Goal: Task Accomplishment & Management: Manage account settings

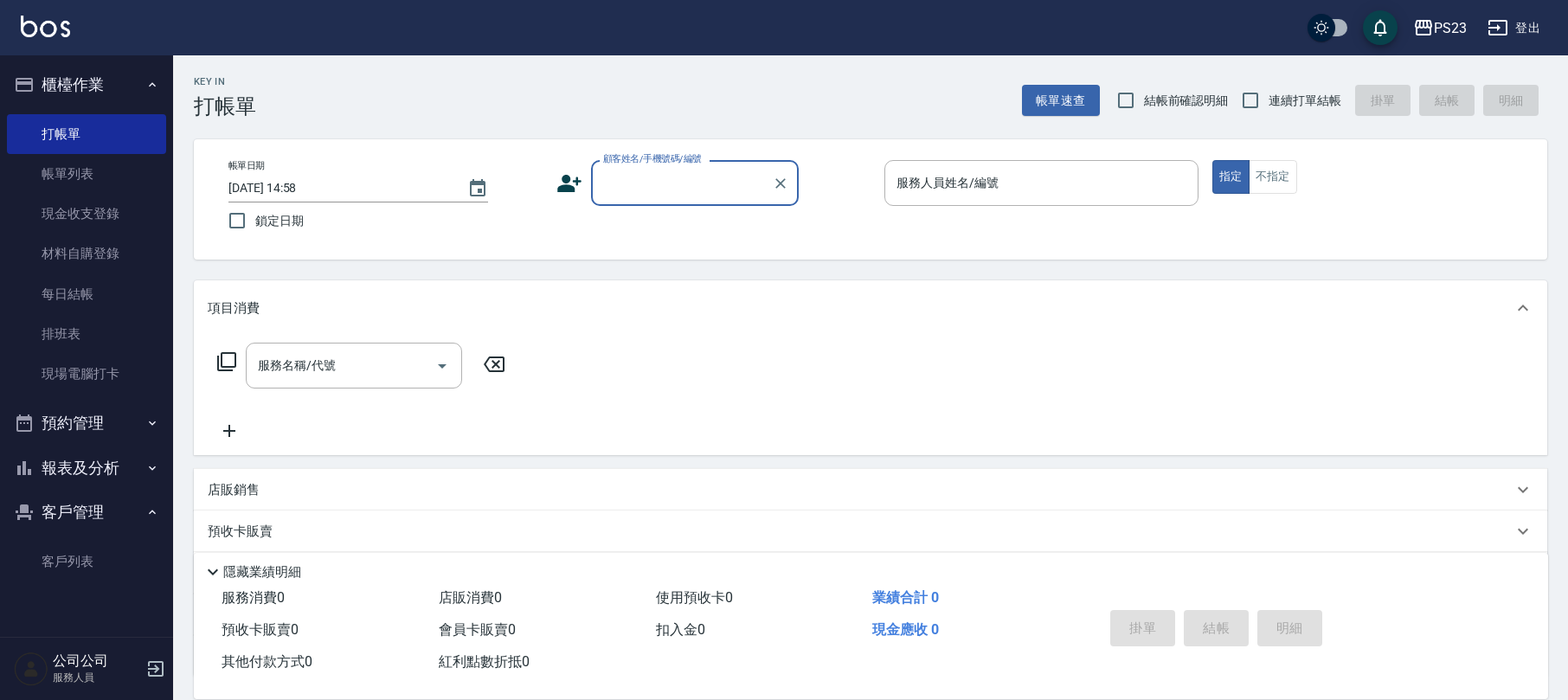
click at [53, 513] on button "客戶管理" at bounding box center [86, 512] width 160 height 45
click at [73, 557] on nav "櫃檯作業 打帳單 帳單列表 現金收支登錄 材料自購登錄 每日結帳 排班表 現場電腦打卡 預約管理 預約管理 單日預約紀錄 單週預約紀錄 報表及分析 報表目錄 …" at bounding box center [86, 346] width 174 height 581
click at [87, 503] on button "客戶管理" at bounding box center [86, 512] width 160 height 45
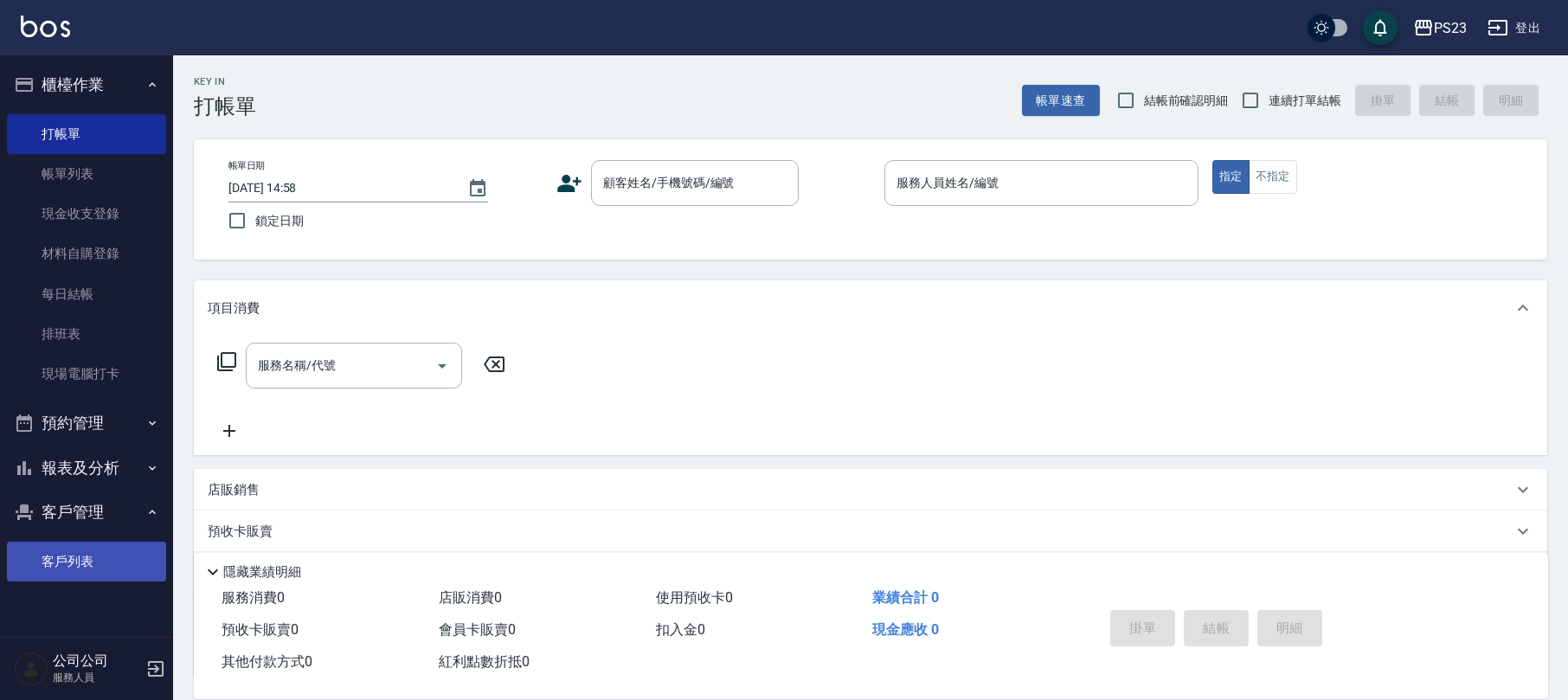
click at [97, 548] on link "客戶列表" at bounding box center [86, 561] width 160 height 40
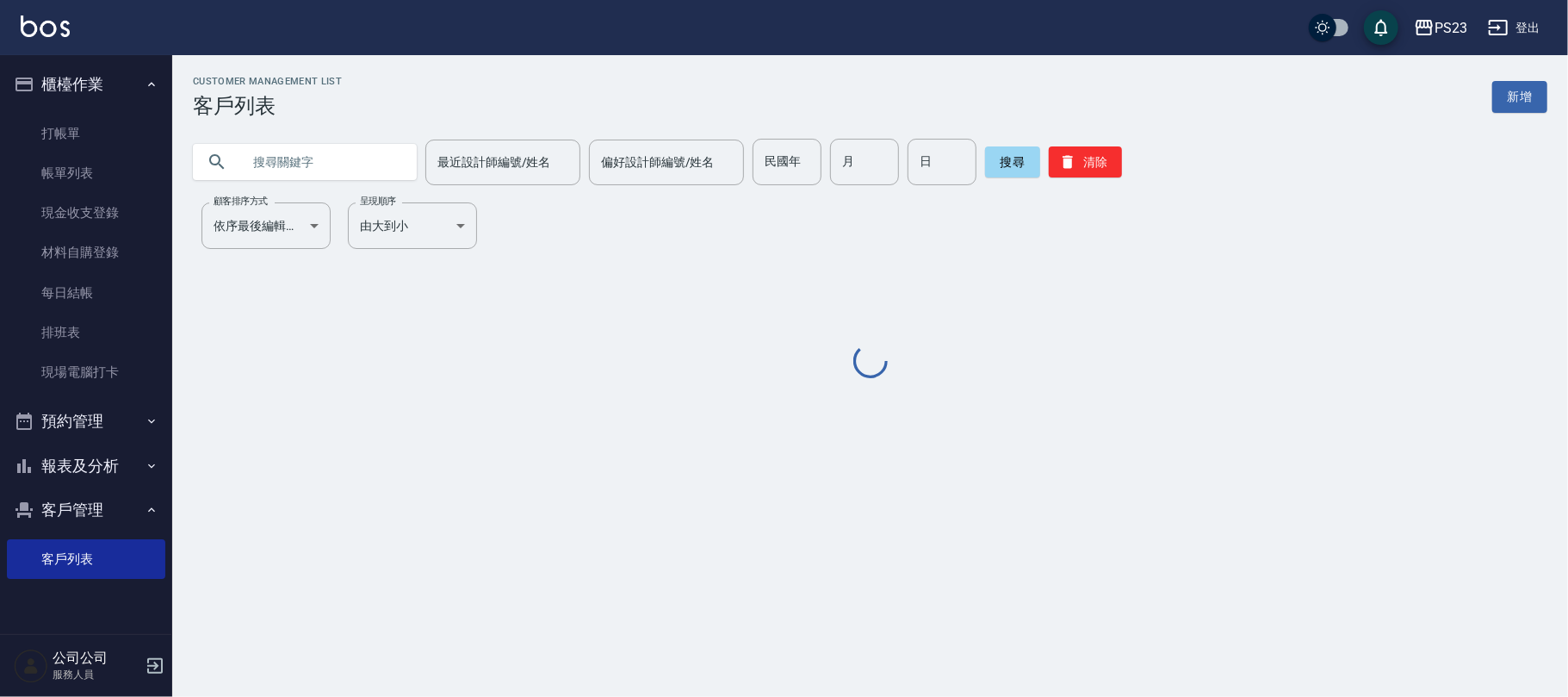
click at [307, 174] on input "text" at bounding box center [322, 161] width 162 height 46
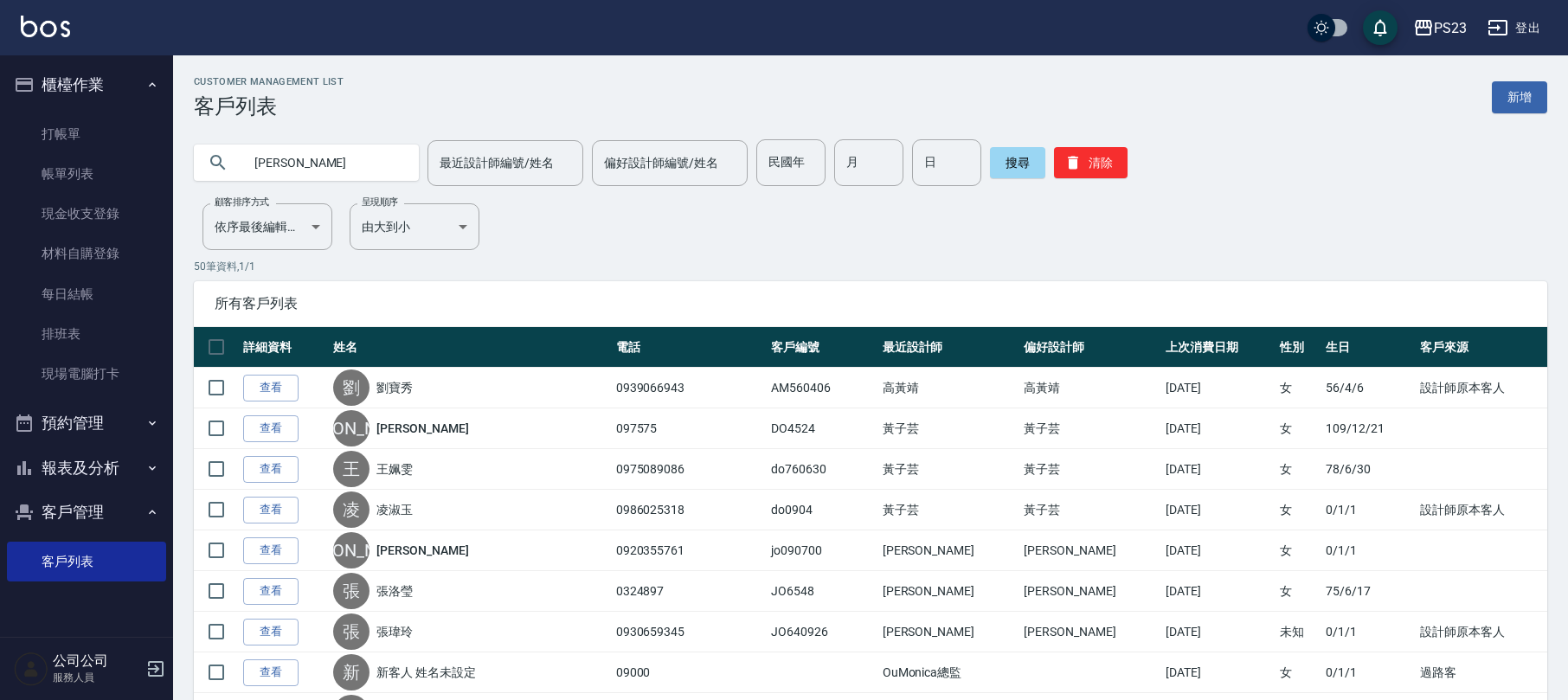
type input "[PERSON_NAME]"
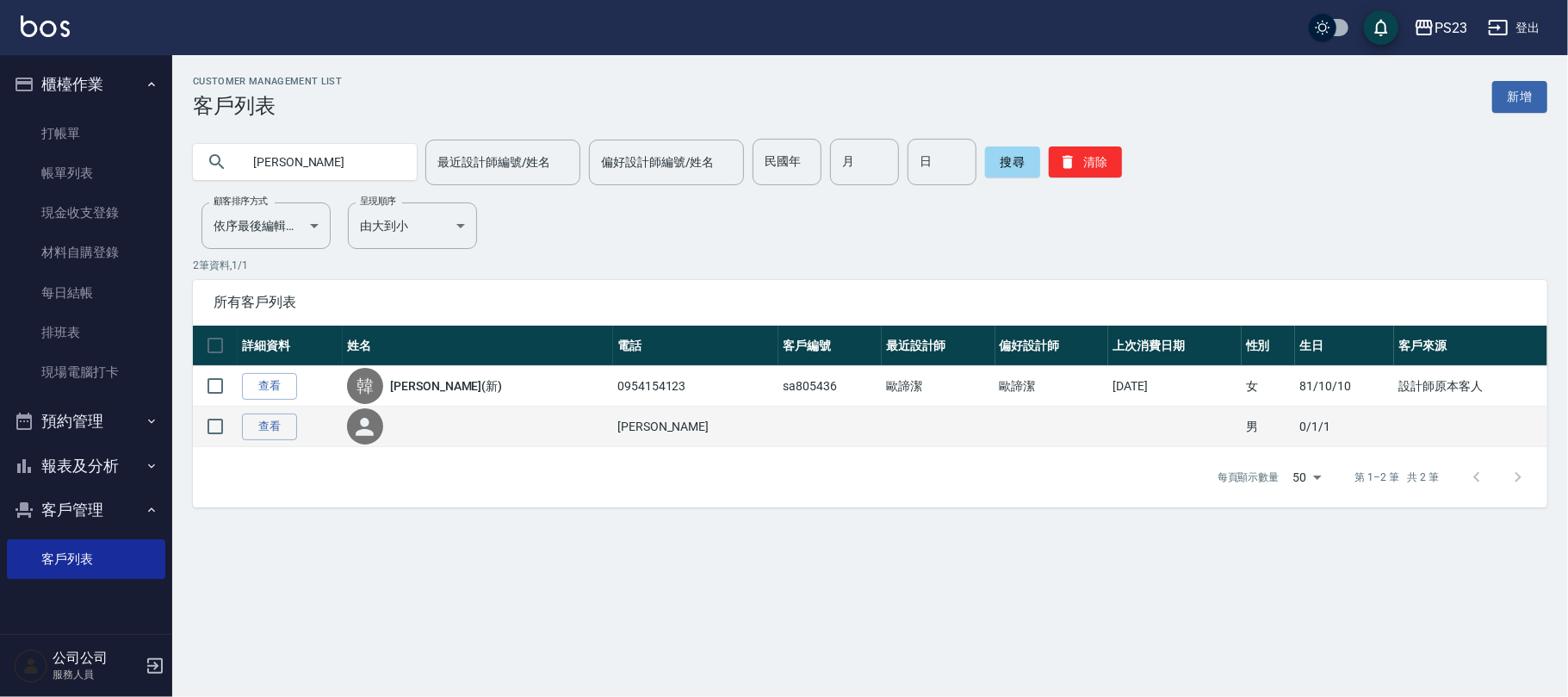
click at [613, 427] on td "[PERSON_NAME]" at bounding box center [696, 426] width 166 height 40
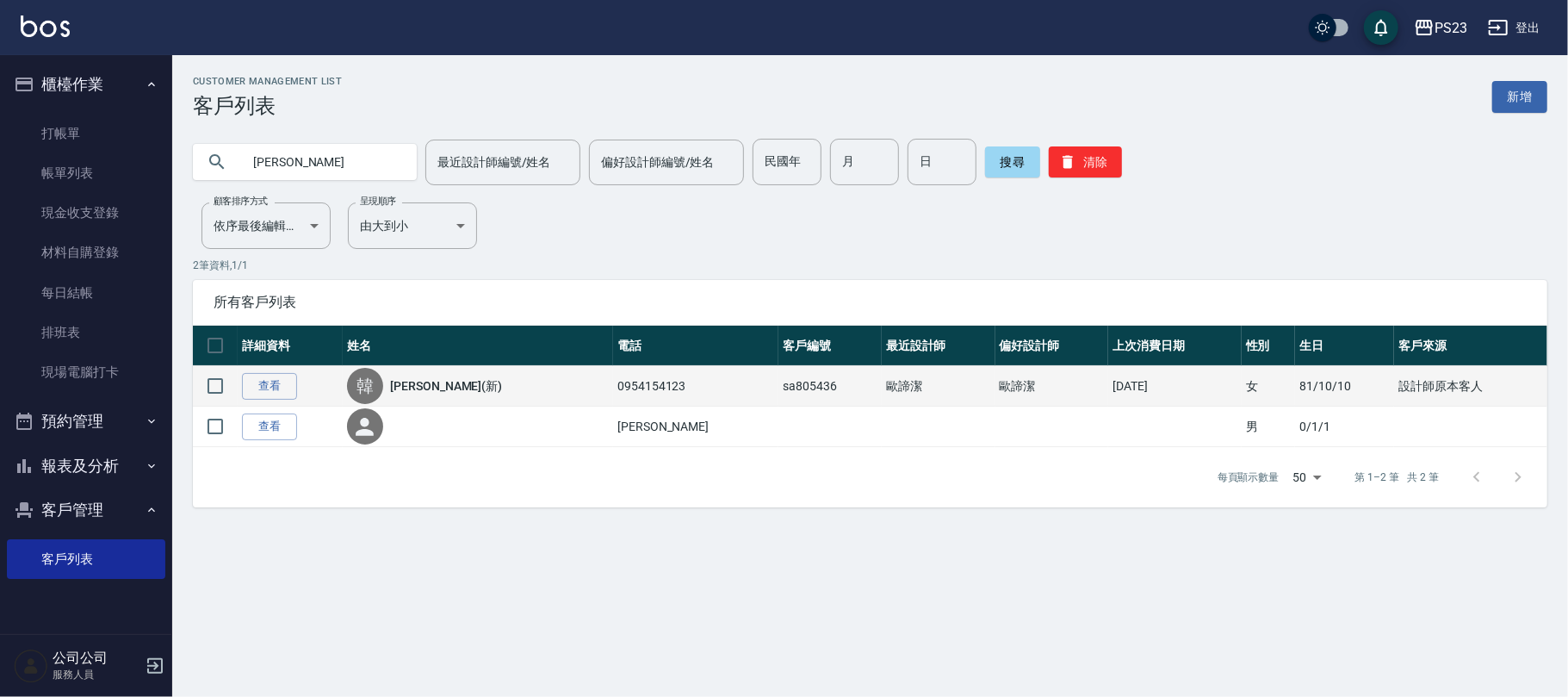
click at [445, 386] on link "[PERSON_NAME](新)" at bounding box center [445, 385] width 112 height 17
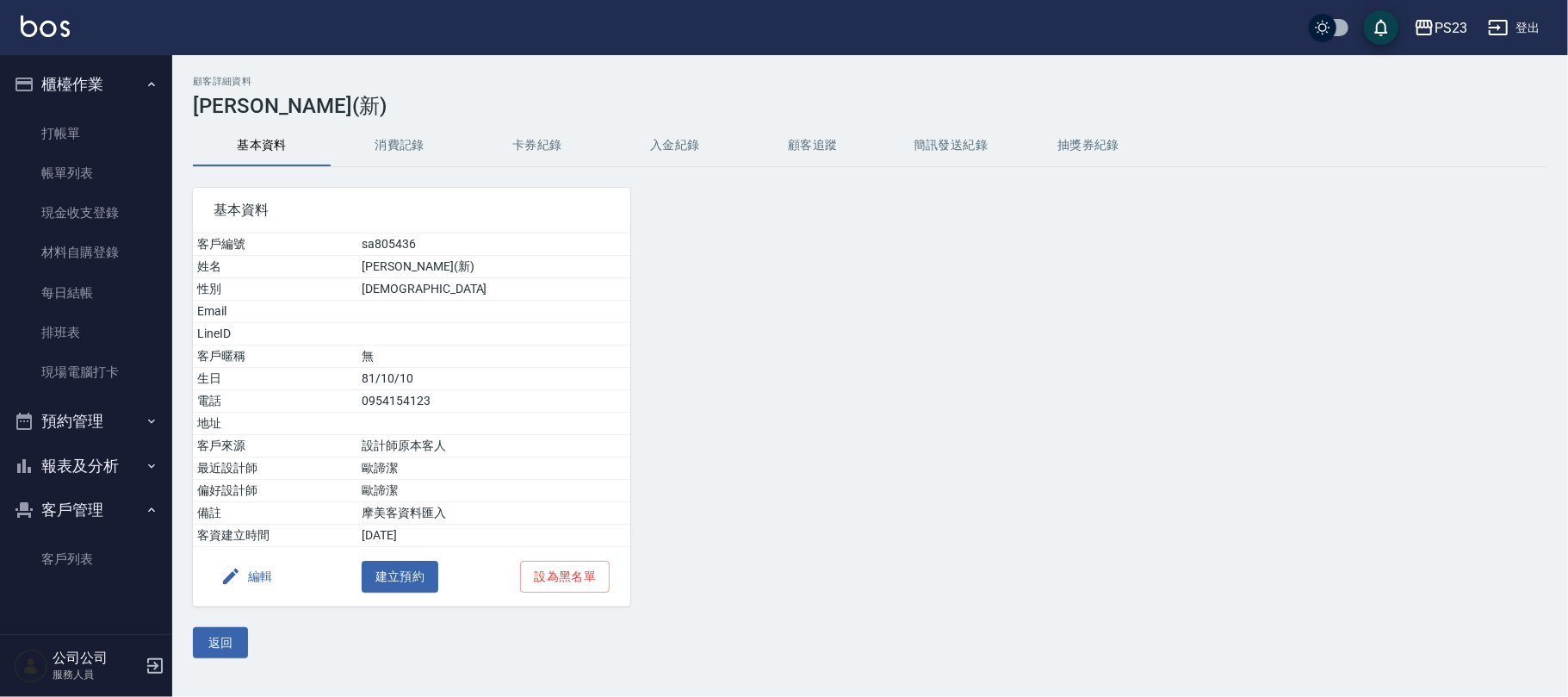
click at [717, 139] on button "入金紀錄" at bounding box center [675, 146] width 138 height 41
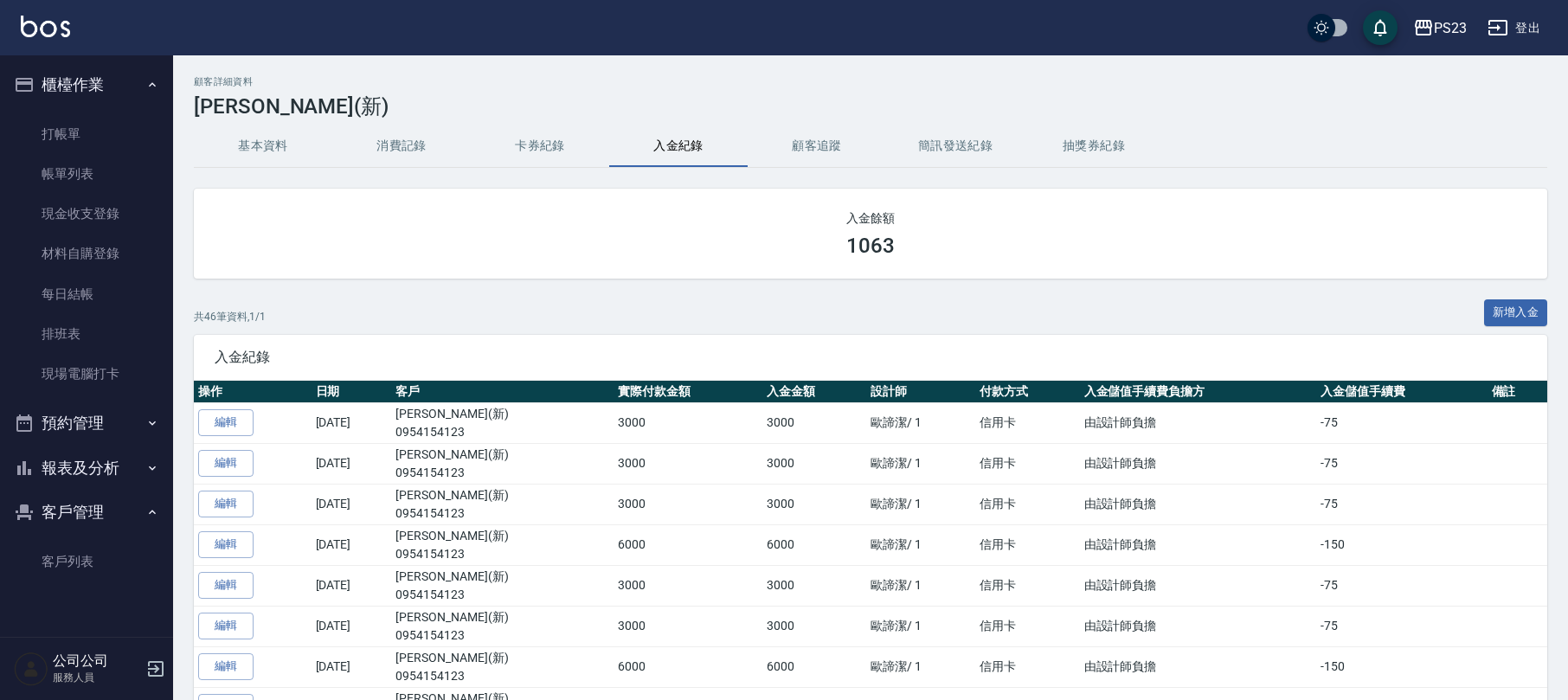
click at [604, 146] on button "卡券紀錄" at bounding box center [541, 147] width 139 height 42
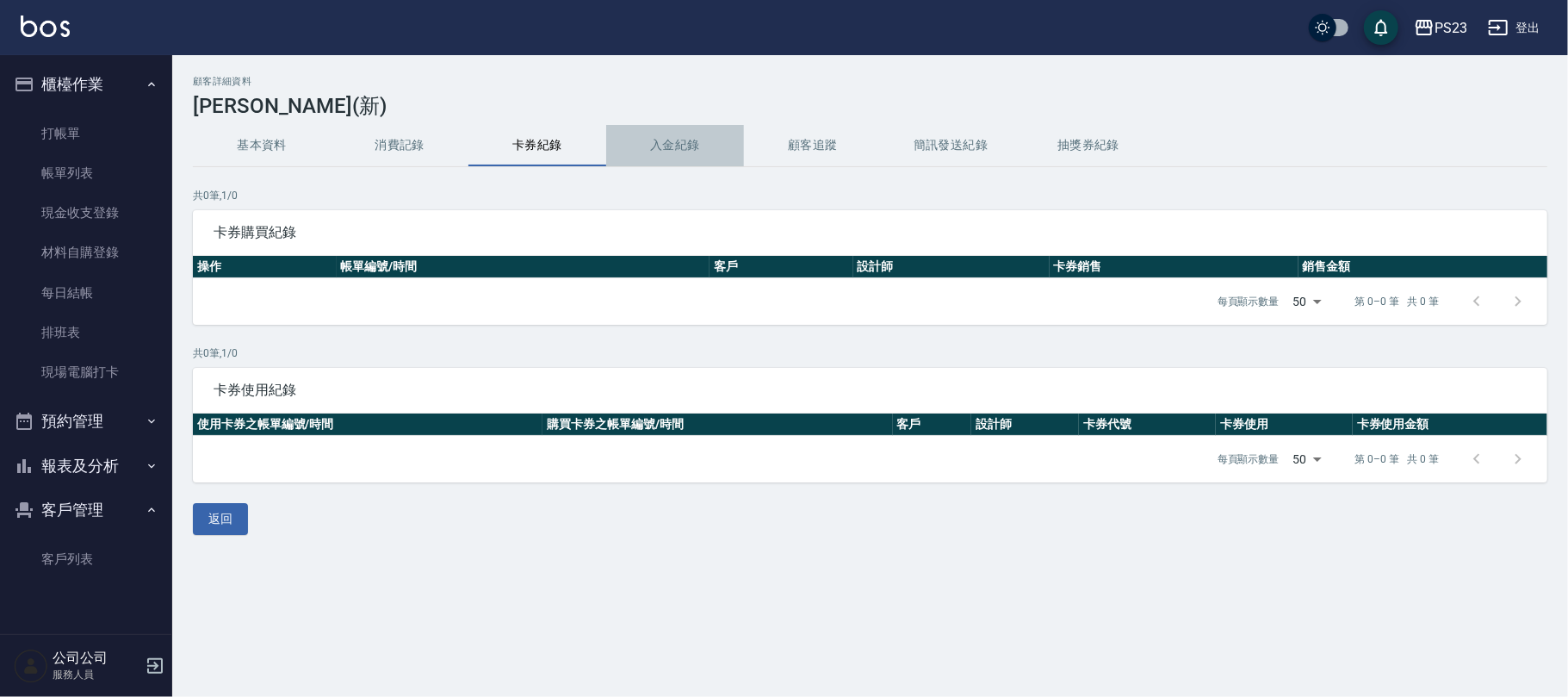
click at [677, 138] on button "入金紀錄" at bounding box center [675, 146] width 138 height 41
